Goal: Information Seeking & Learning: Learn about a topic

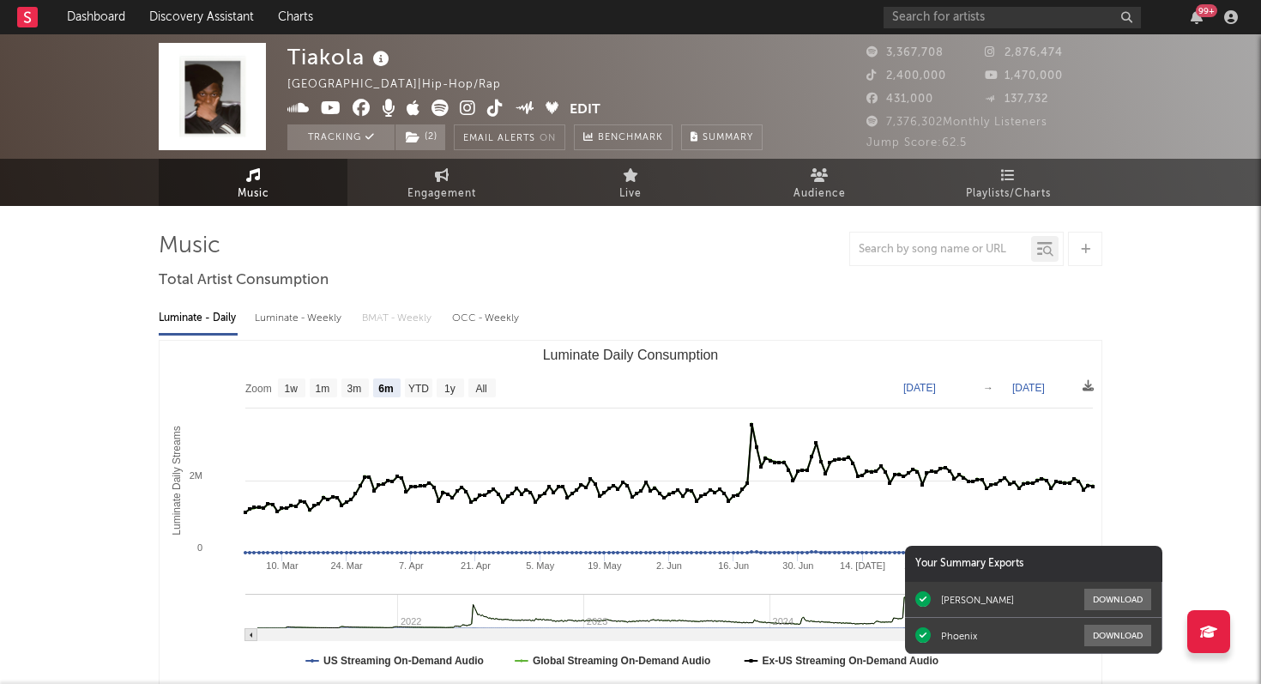
select select "6m"
click at [1196, 17] on icon "button" at bounding box center [1197, 17] width 12 height 14
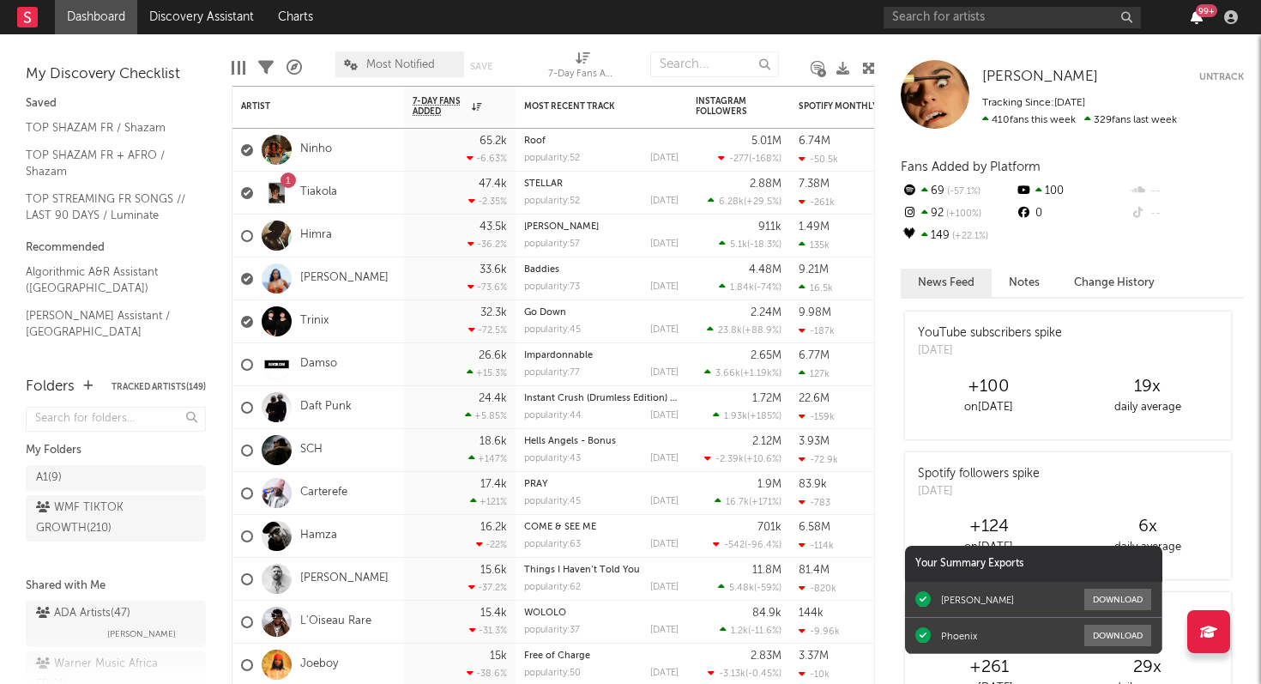
click at [1195, 19] on icon "button" at bounding box center [1197, 17] width 12 height 14
click at [1196, 20] on icon "button" at bounding box center [1197, 17] width 12 height 14
click at [1198, 17] on icon "button" at bounding box center [1197, 17] width 12 height 14
click at [1175, 16] on div "99 +" at bounding box center [1064, 17] width 360 height 34
click at [1196, 16] on icon "button" at bounding box center [1197, 17] width 12 height 14
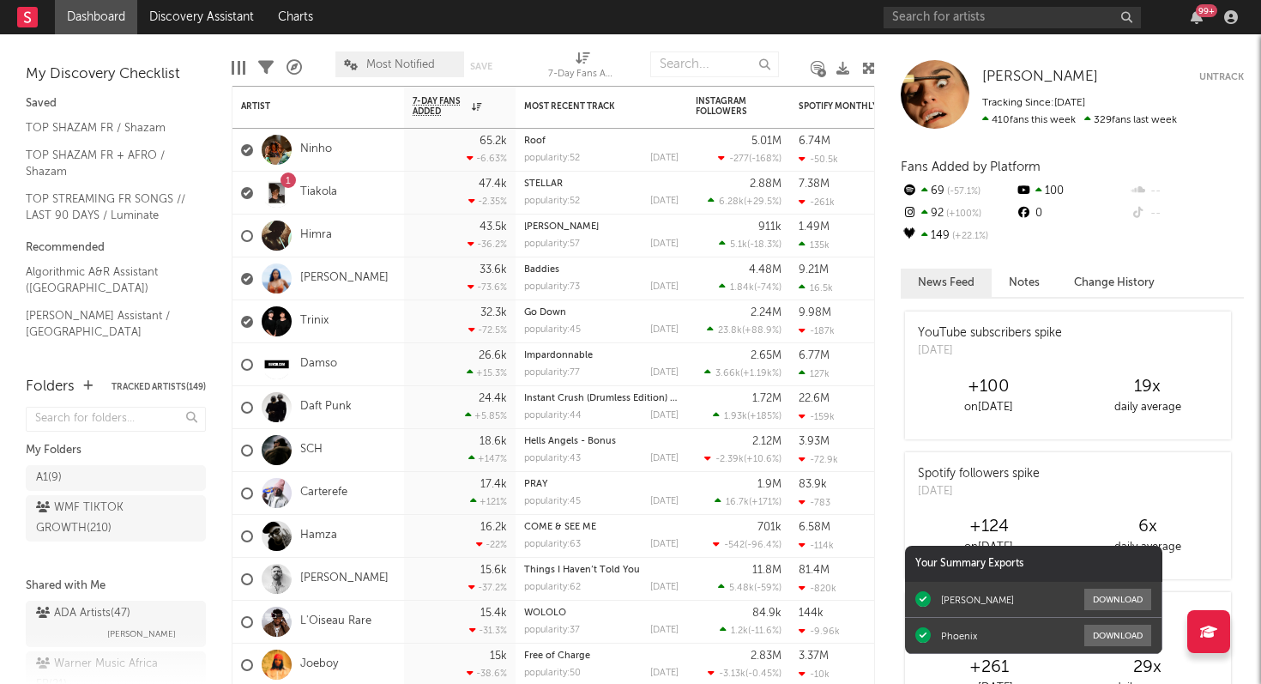
click at [1176, 16] on div "99 +" at bounding box center [1064, 17] width 360 height 34
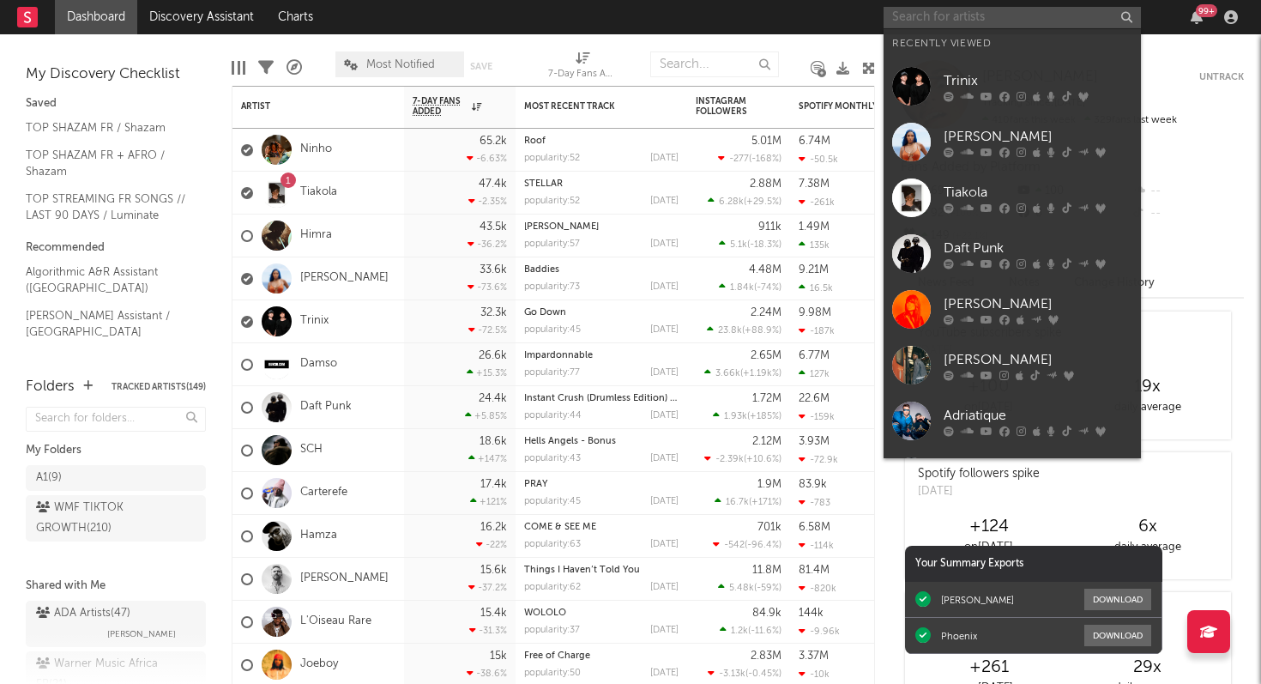
click at [931, 22] on input "text" at bounding box center [1012, 17] width 257 height 21
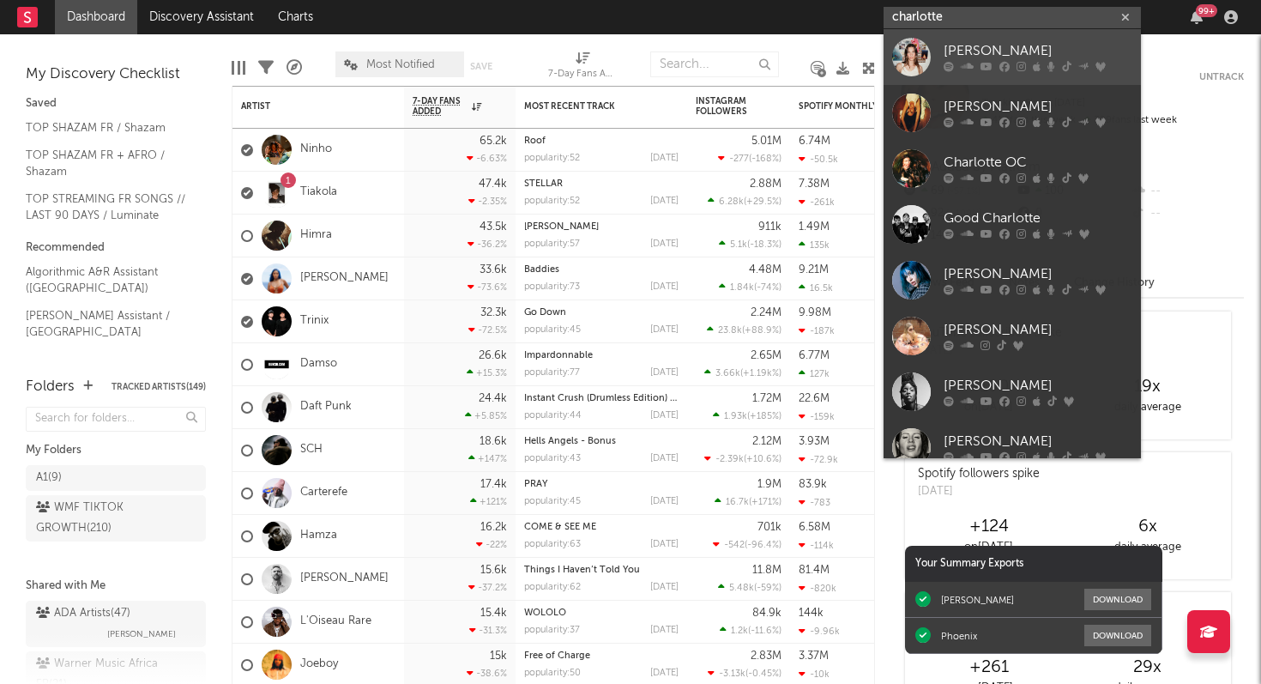
type input "charlotte"
click at [944, 57] on div "Charlotte Cardin" at bounding box center [1038, 51] width 189 height 21
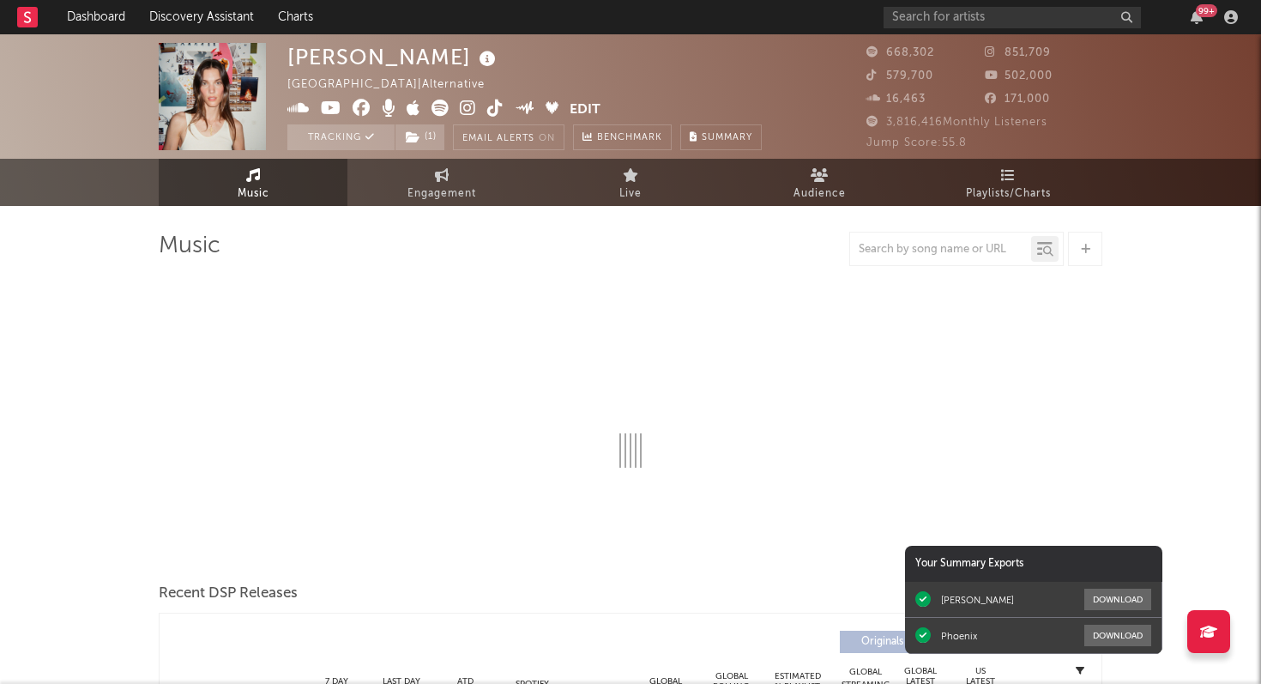
select select "6m"
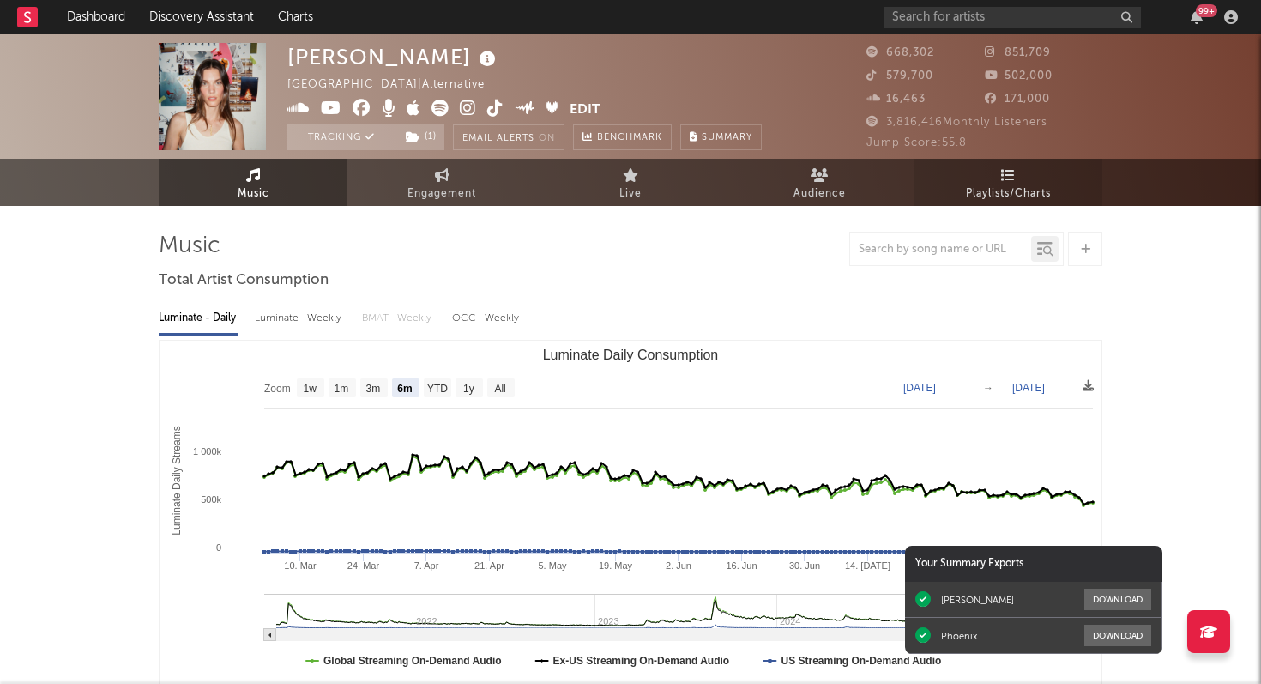
click at [1007, 169] on icon at bounding box center [1008, 175] width 15 height 14
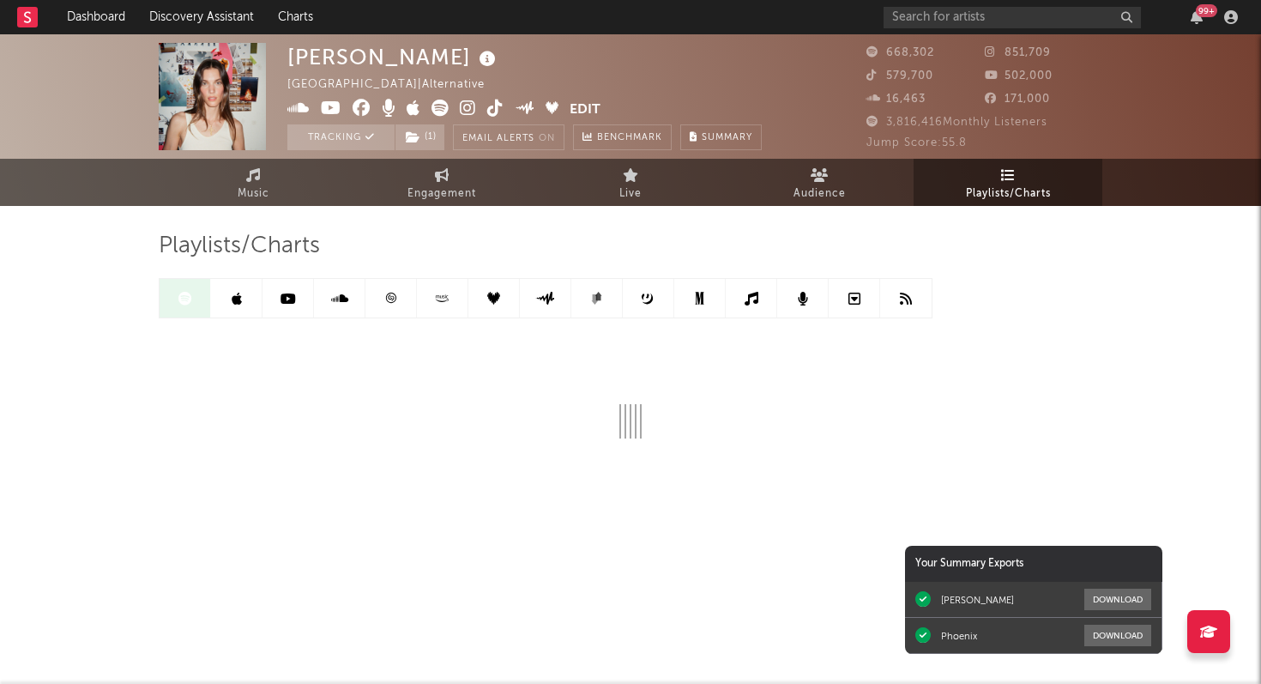
click at [393, 302] on icon at bounding box center [391, 298] width 10 height 10
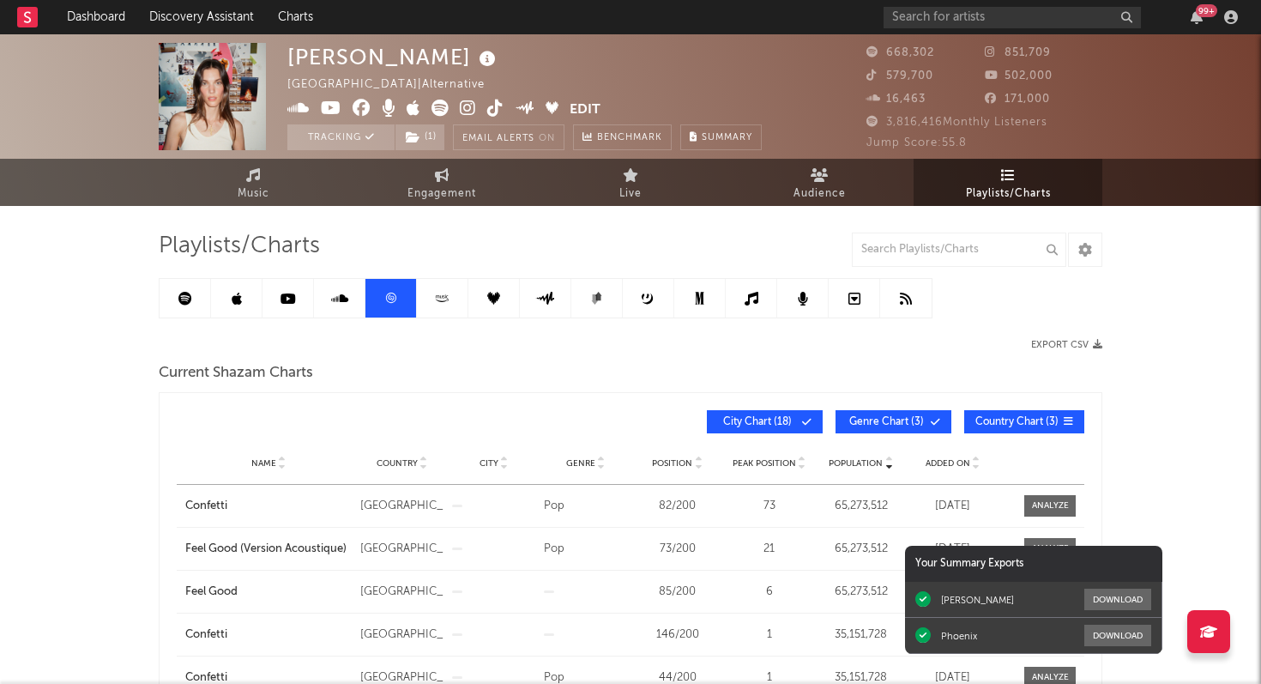
click at [180, 292] on icon at bounding box center [185, 299] width 14 height 14
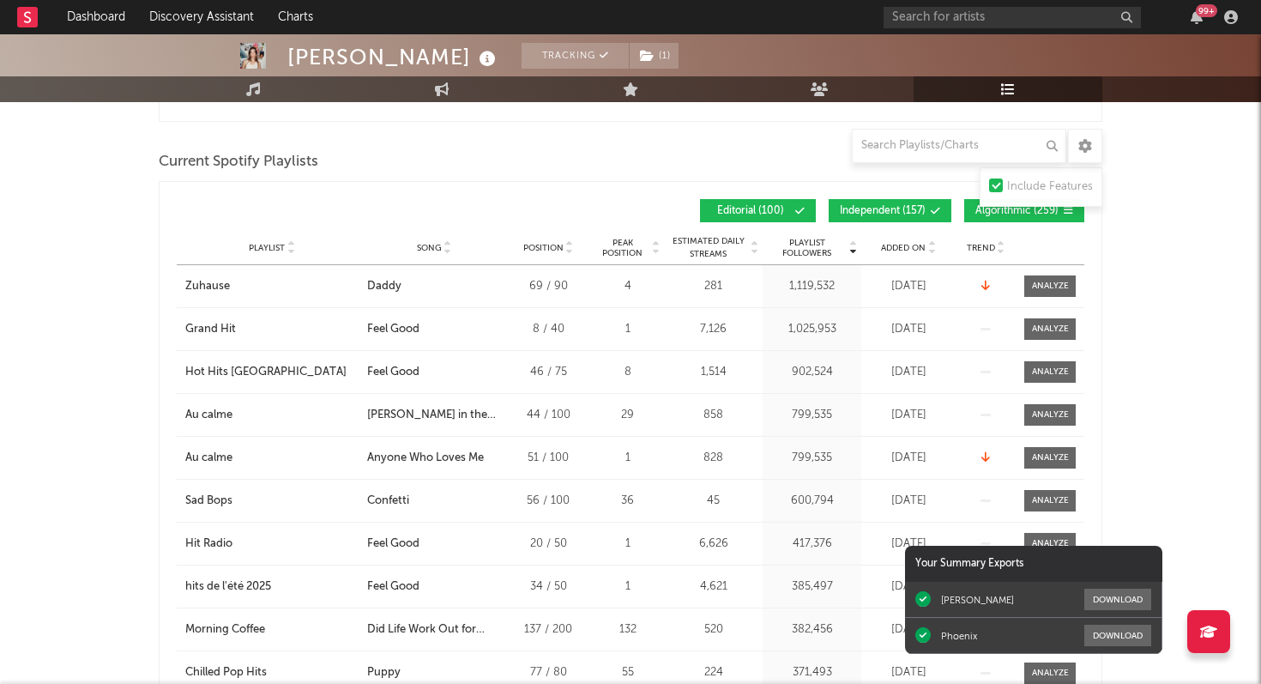
scroll to position [829, 0]
click at [913, 248] on span "Added On" at bounding box center [903, 247] width 45 height 10
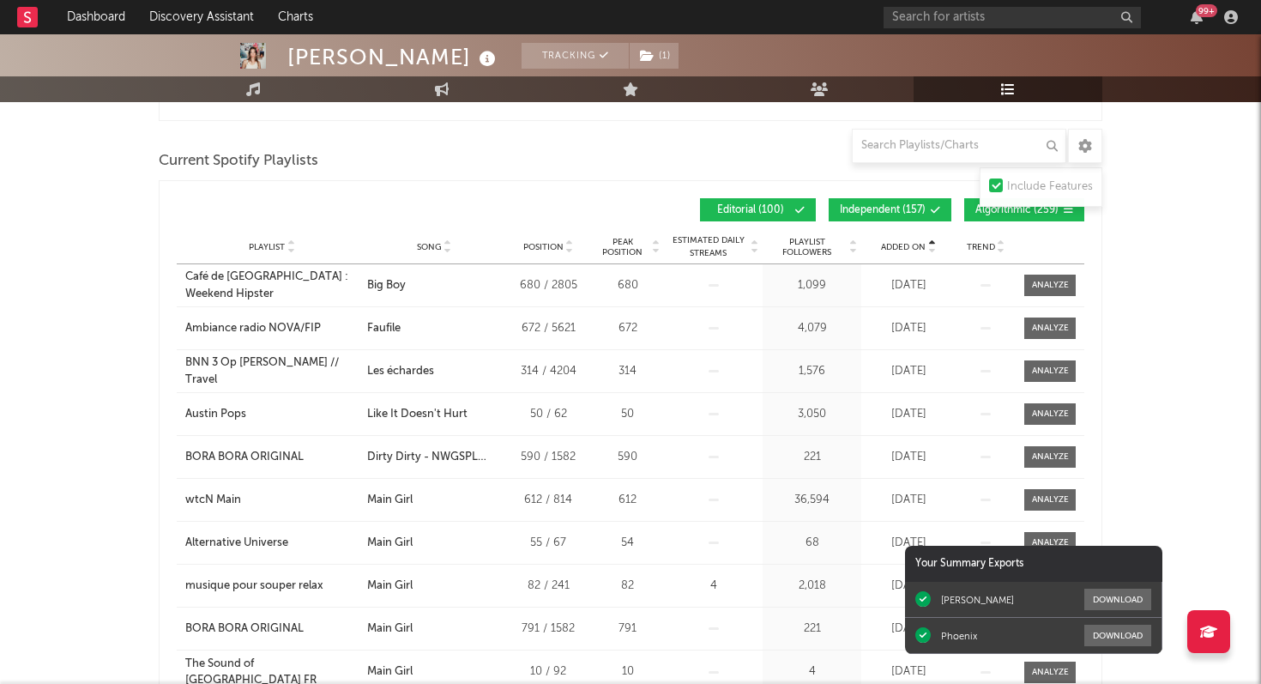
click at [913, 248] on span "Added On" at bounding box center [903, 247] width 45 height 10
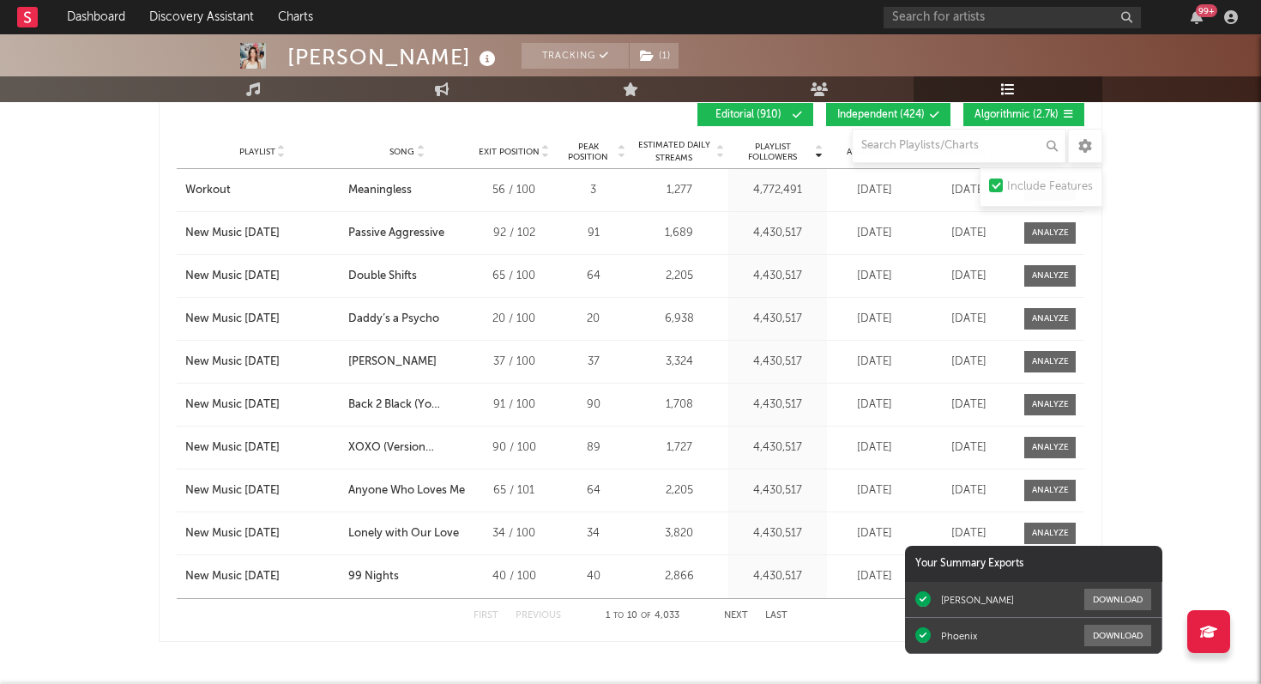
scroll to position [2746, 0]
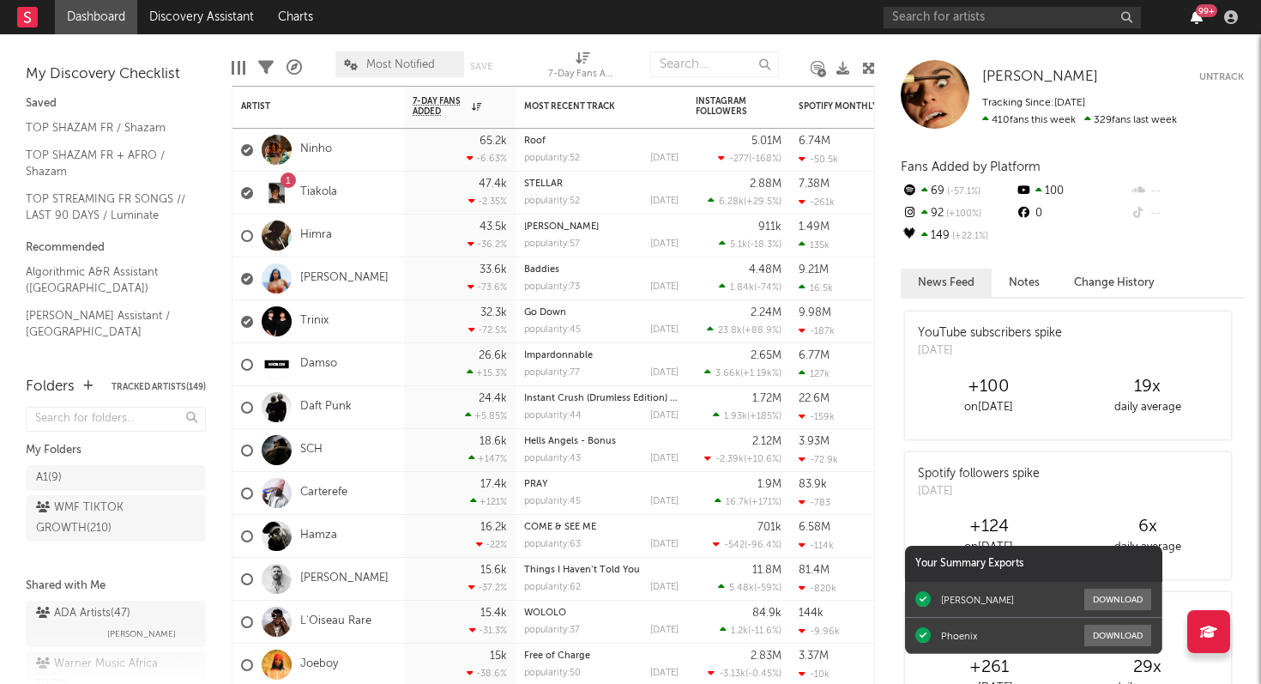
click at [1194, 19] on icon "button" at bounding box center [1197, 17] width 12 height 14
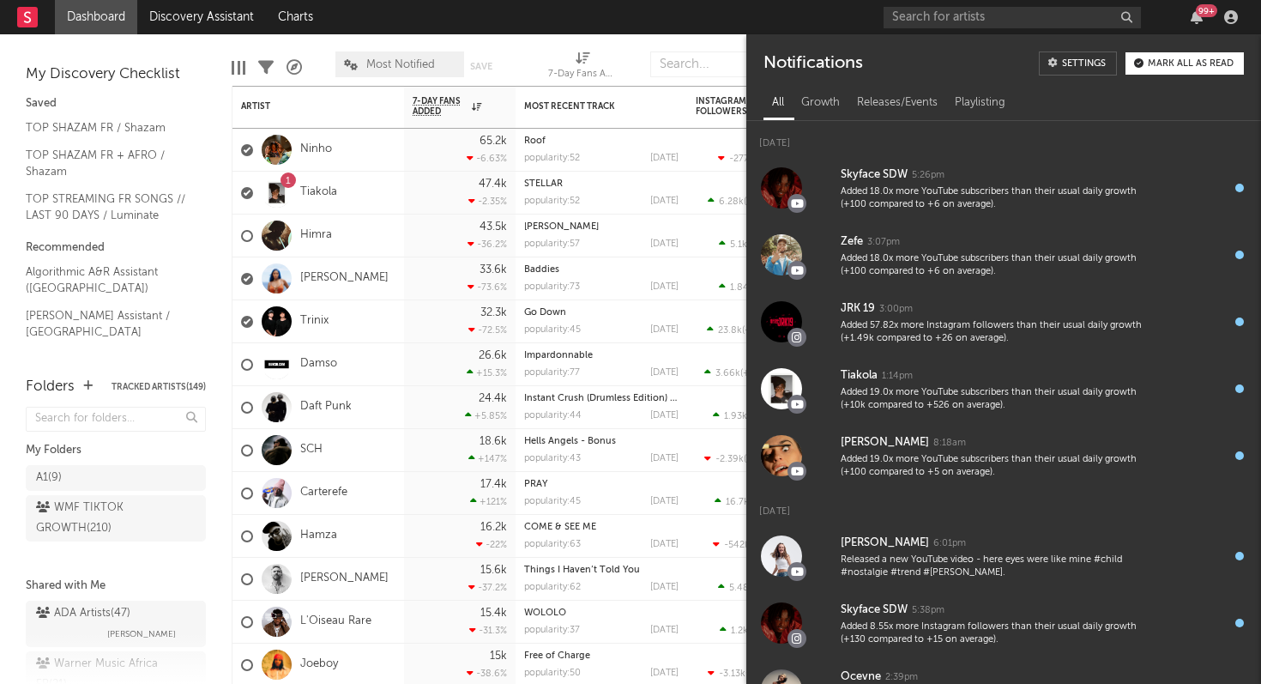
click at [1167, 22] on div "99 +" at bounding box center [1064, 17] width 360 height 34
